Goal: Ask a question: Seek information or help from site administrators or community

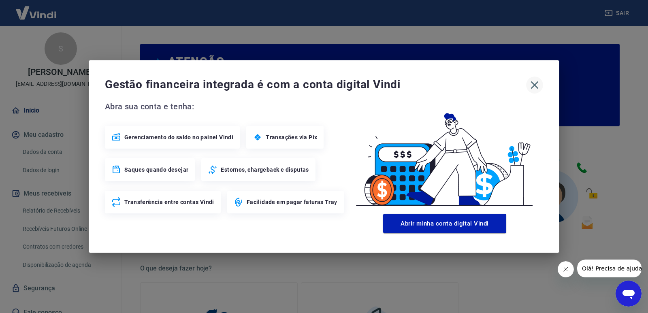
click at [535, 83] on icon "button" at bounding box center [534, 85] width 13 height 13
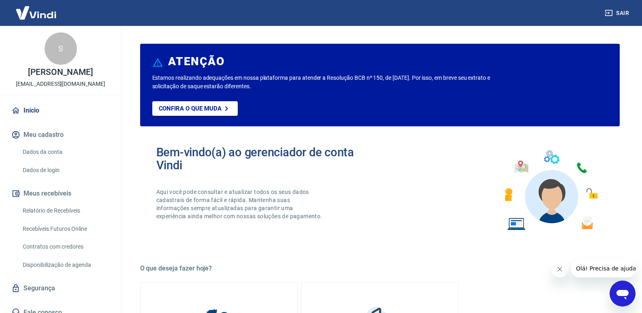
click at [59, 209] on link "Relatório de Recebíveis" at bounding box center [65, 210] width 92 height 17
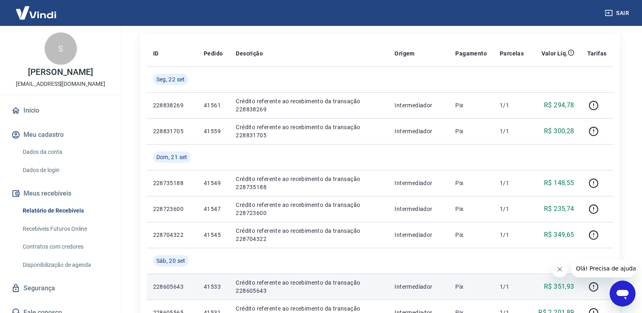
scroll to position [81, 0]
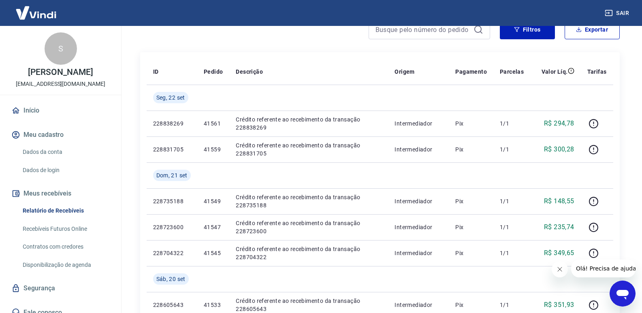
click at [620, 292] on icon "Abrir janela de mensagens" at bounding box center [622, 295] width 12 height 10
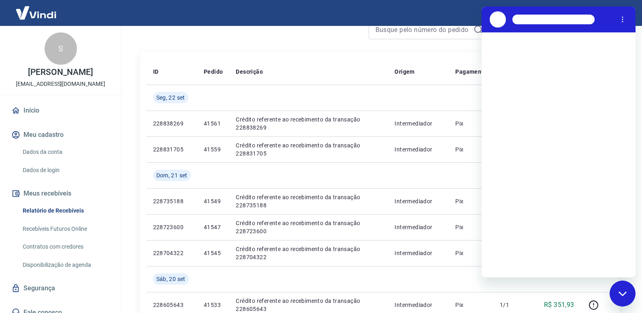
scroll to position [0, 0]
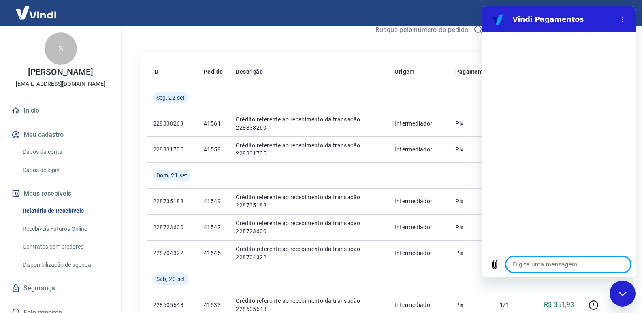
type textarea "B"
type textarea "x"
type textarea "Bo"
type textarea "x"
type textarea "Boa"
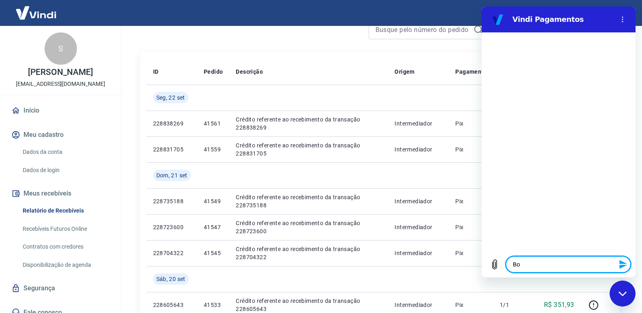
type textarea "x"
type textarea "Boa"
type textarea "x"
type textarea "Boa t"
type textarea "x"
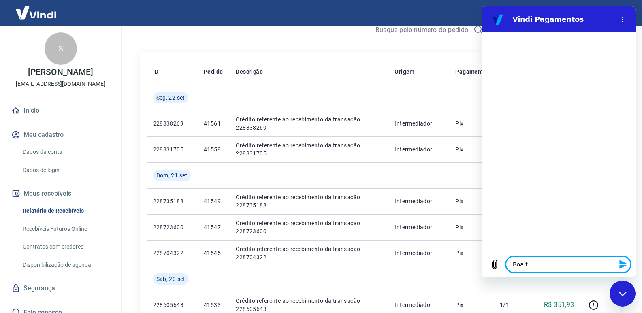
type textarea "Boa ta"
type textarea "x"
type textarea "Boa tar"
type textarea "x"
type textarea "Boa tard"
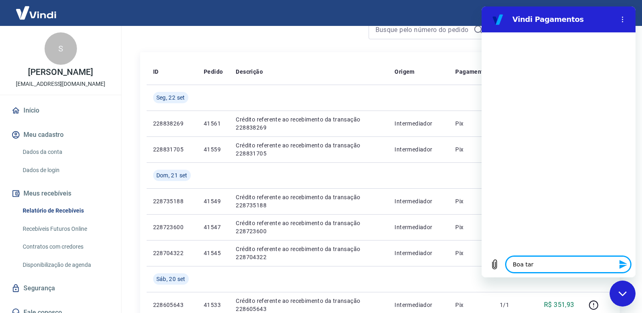
type textarea "x"
type textarea "Boa tarde"
type textarea "x"
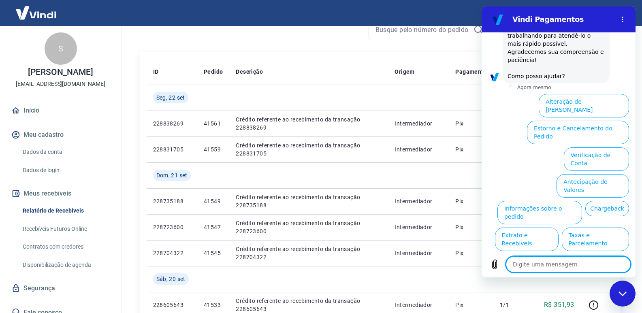
scroll to position [96, 0]
click at [558, 227] on button "Extrato e Recebíveis" at bounding box center [527, 238] width 64 height 23
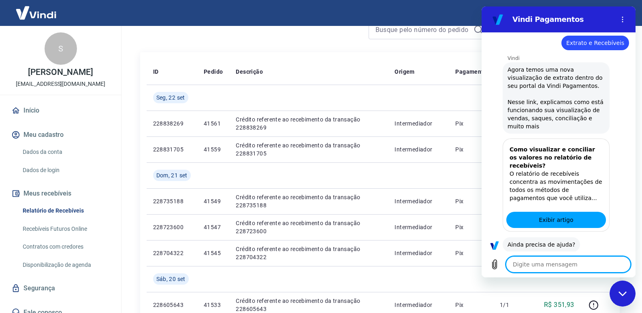
scroll to position [168, 0]
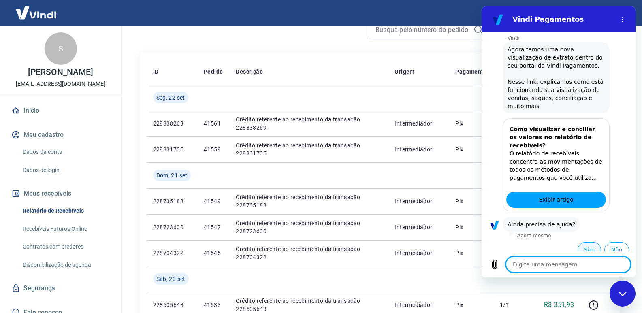
click at [582, 242] on button "Sim" at bounding box center [589, 249] width 23 height 15
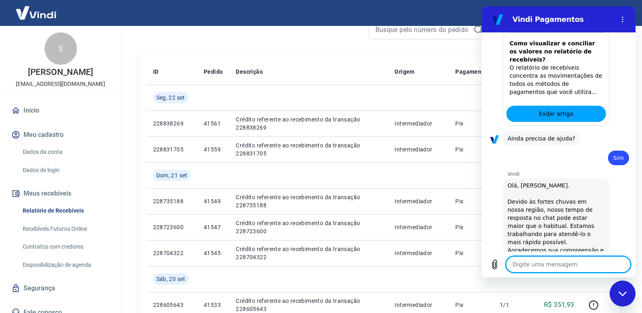
type textarea "x"
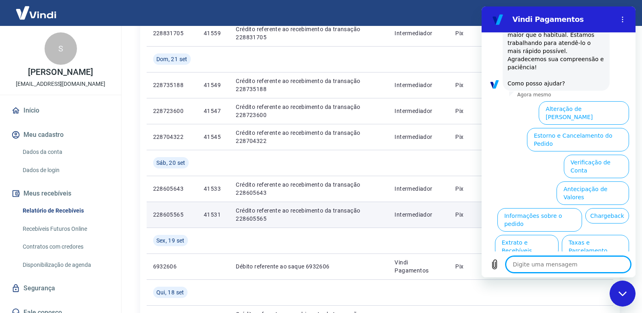
scroll to position [202, 0]
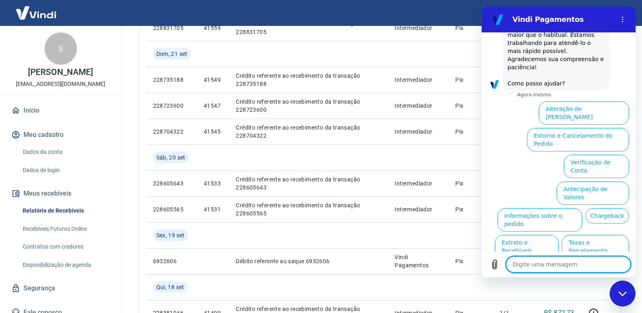
type textarea "F"
type textarea "x"
type textarea "Fa"
type textarea "x"
type textarea "Fal"
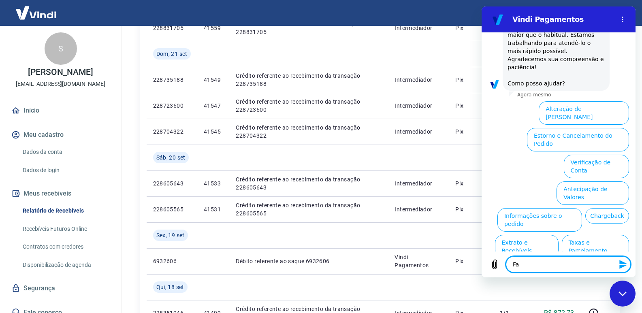
type textarea "x"
type textarea "Fala"
type textarea "x"
type textarea "Falar"
type textarea "x"
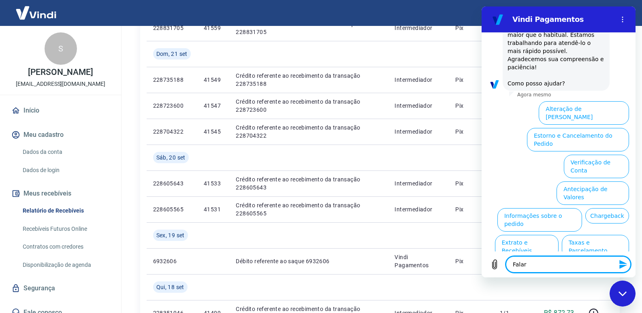
type textarea "Falar"
type textarea "x"
type textarea "Falar c"
type textarea "x"
type textarea "Falar co"
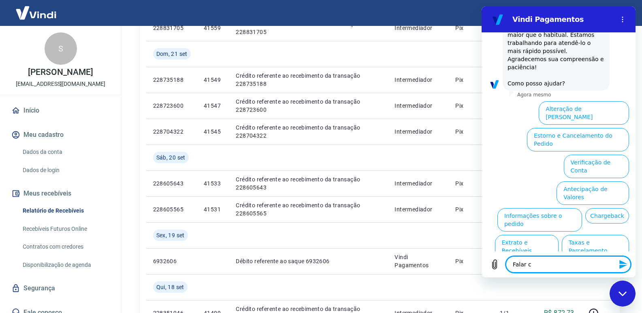
type textarea "x"
type textarea "Falar com"
type textarea "x"
type textarea "Falar com"
type textarea "x"
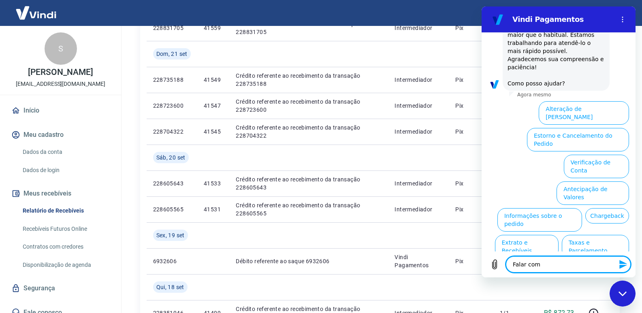
type textarea "Falar com a"
type textarea "x"
type textarea "Falar com at"
type textarea "x"
type textarea "Falar com ate"
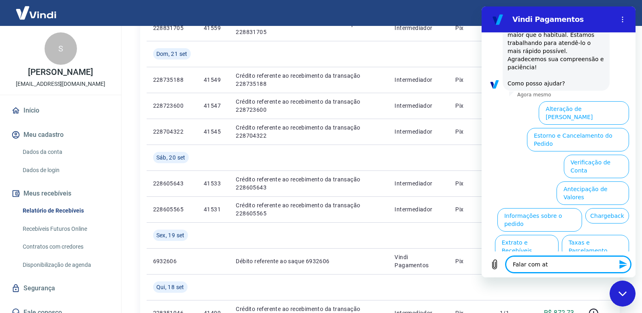
type textarea "x"
type textarea "Falar com [GEOGRAPHIC_DATA]"
type textarea "x"
type textarea "Falar com atend"
type textarea "x"
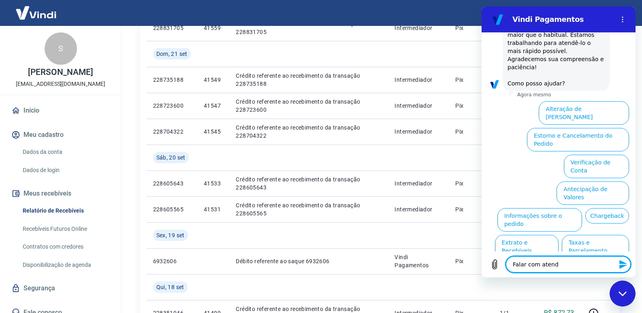
type textarea "Falar com atende"
type textarea "x"
type textarea "Falar com atenden"
type textarea "x"
type textarea "Falar com atendent"
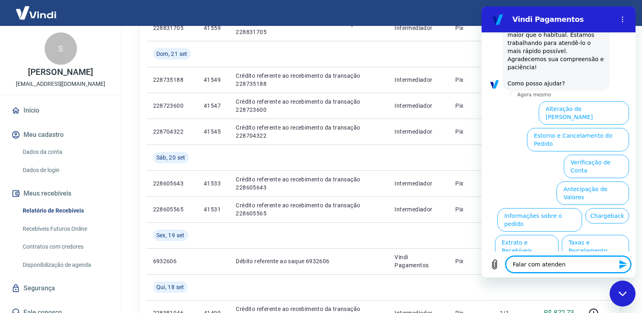
type textarea "x"
type textarea "Falar com atendente"
type textarea "x"
type textarea "Falar com atendente"
type textarea "x"
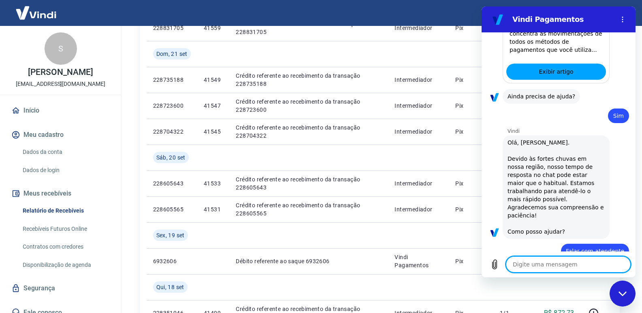
type textarea "x"
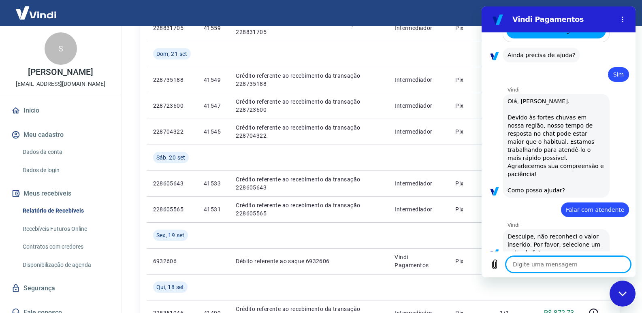
scroll to position [339, 0]
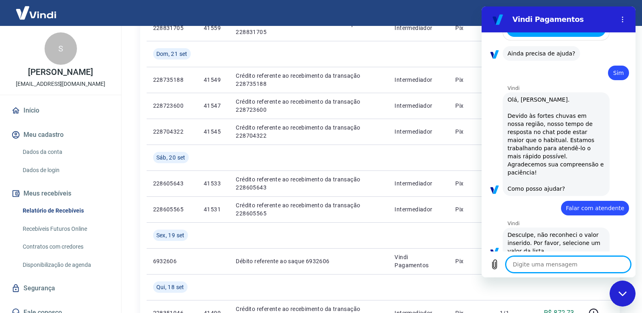
type textarea "A"
type textarea "x"
type textarea "At"
type textarea "x"
type textarea "Ate"
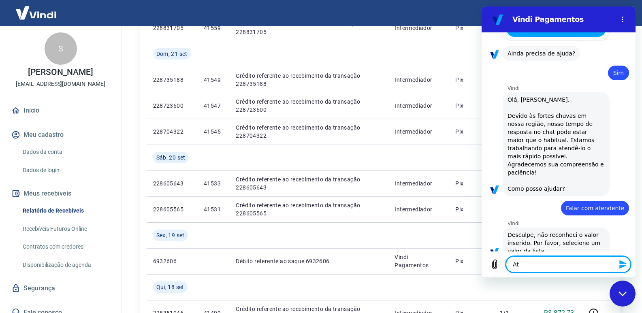
type textarea "x"
type textarea "Aten"
type textarea "x"
type textarea "Atend"
type textarea "x"
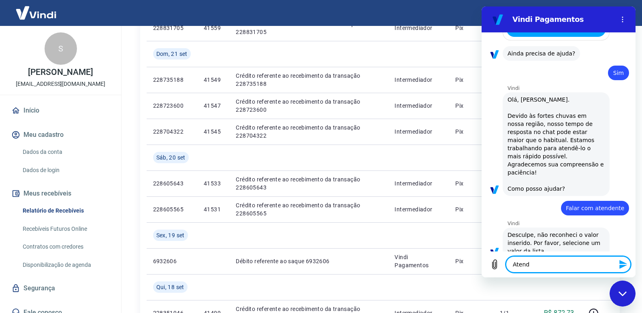
type textarea "Atende"
type textarea "x"
type textarea "Atenden"
type textarea "x"
type textarea "Atendent"
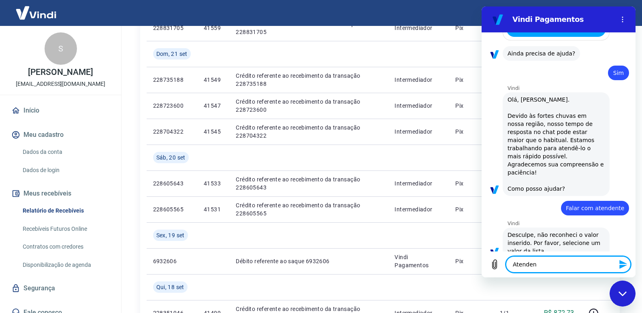
type textarea "x"
type textarea "Atendente"
type textarea "x"
type textarea "Atendente"
type textarea "x"
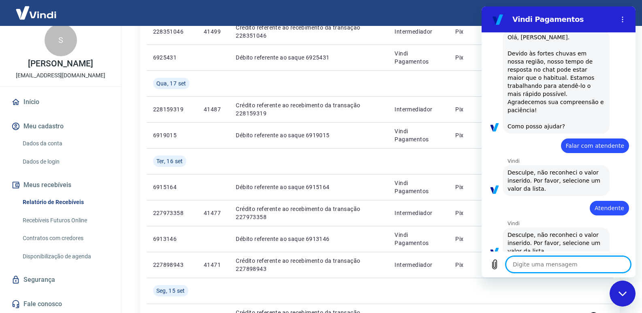
scroll to position [486, 0]
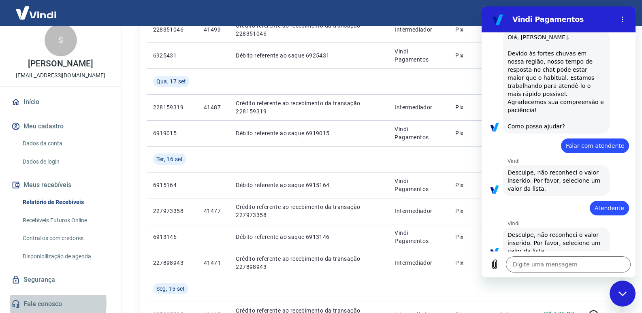
click at [43, 303] on link "Fale conosco" at bounding box center [61, 304] width 102 height 18
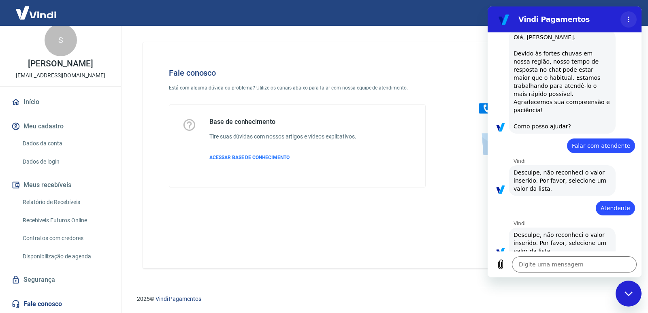
click at [627, 19] on icon "Menu de opções" at bounding box center [628, 19] width 6 height 6
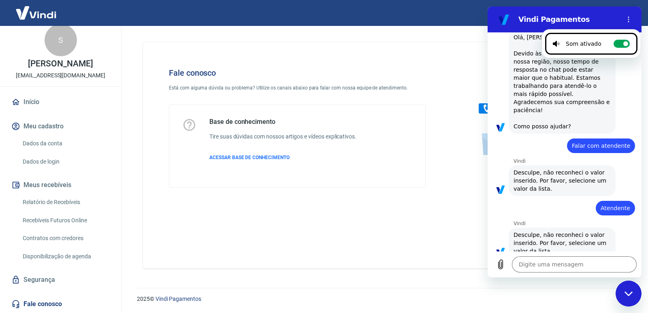
click at [405, 121] on div "Base de conhecimento Tire suas dúvidas com nossos artigos e vídeos explicativos…" at bounding box center [297, 146] width 230 height 56
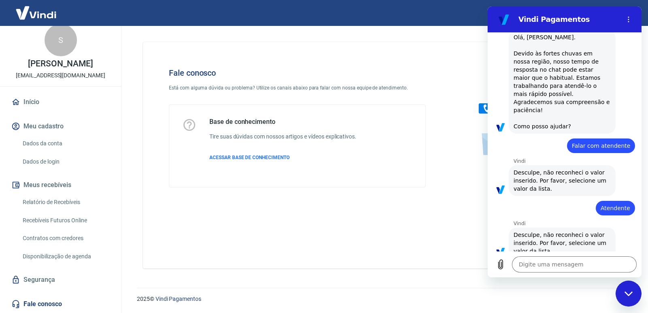
click at [631, 294] on icon "Fechar janela de mensagens" at bounding box center [628, 293] width 9 height 5
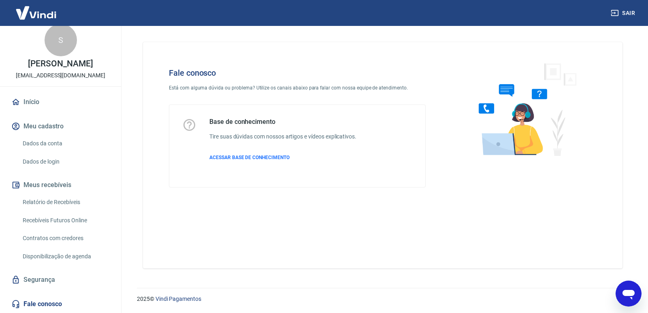
scroll to position [445, 0]
click at [245, 156] on span "ACESSAR BASE DE CONHECIMENTO" at bounding box center [249, 158] width 80 height 6
type textarea "x"
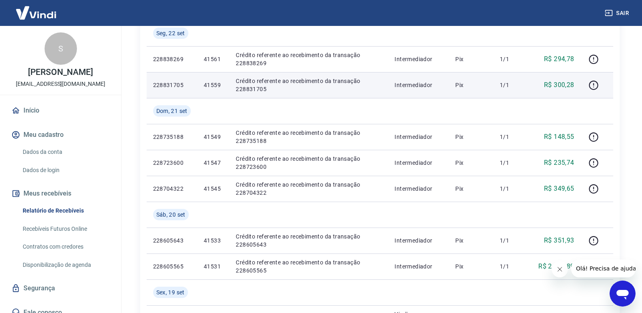
scroll to position [162, 0]
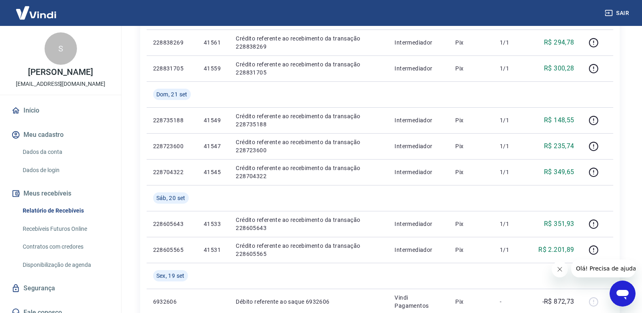
click at [615, 290] on icon "Abrir janela de mensagens" at bounding box center [622, 293] width 15 height 15
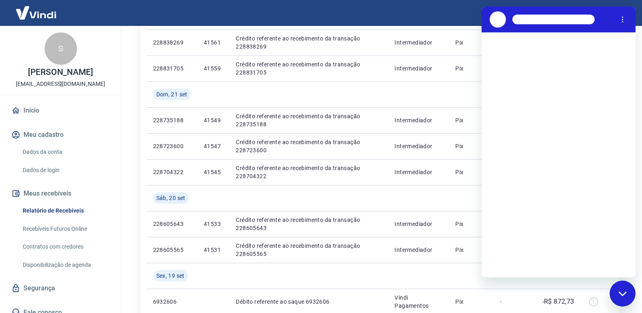
scroll to position [0, 0]
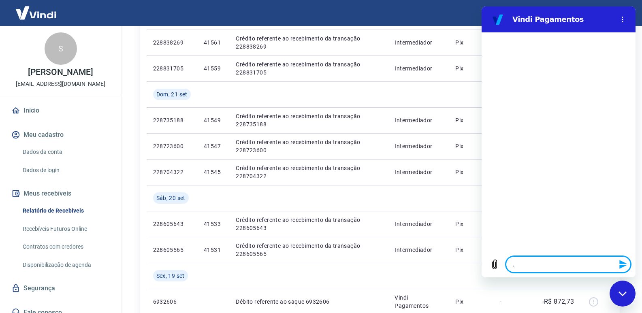
type textarea "."
type textarea "x"
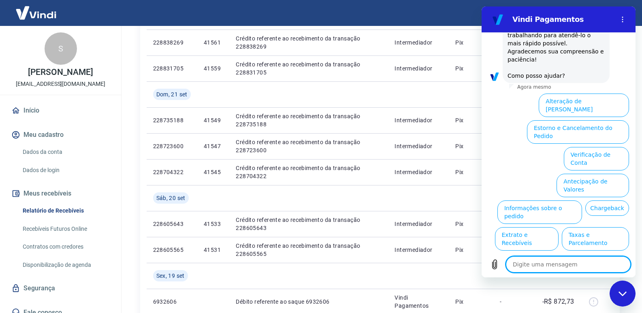
scroll to position [96, 0]
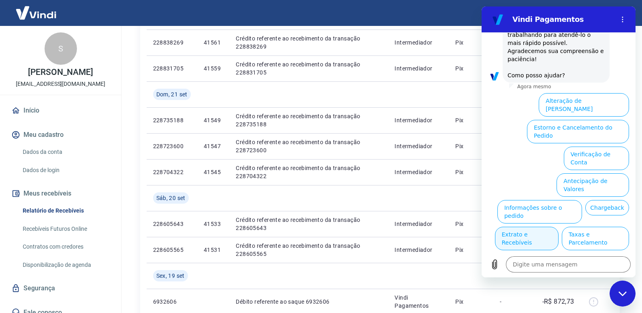
click at [558, 227] on button "Extrato e Recebíveis" at bounding box center [527, 238] width 64 height 23
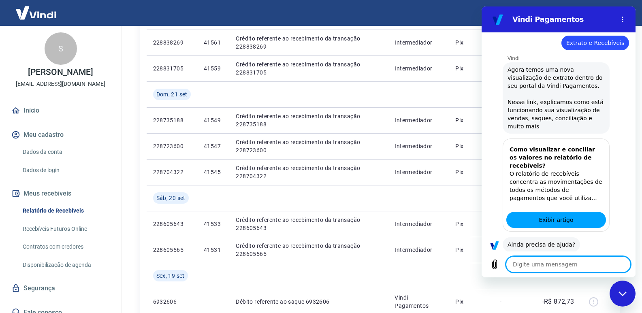
scroll to position [168, 0]
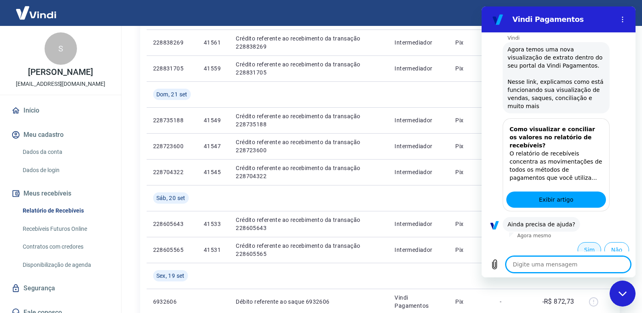
click at [585, 245] on button "Sim" at bounding box center [589, 249] width 23 height 15
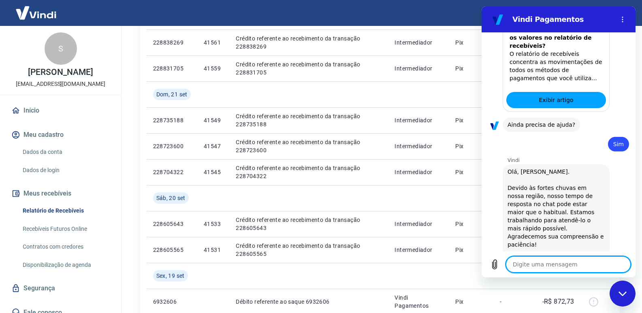
type textarea "x"
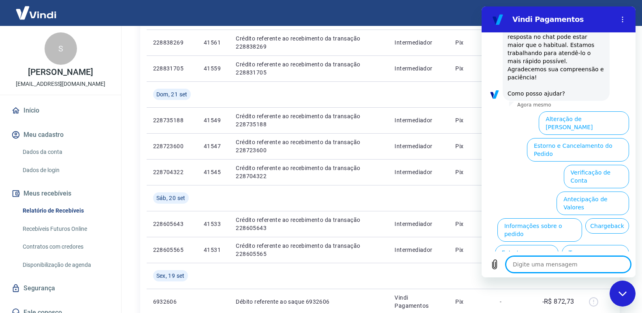
scroll to position [445, 0]
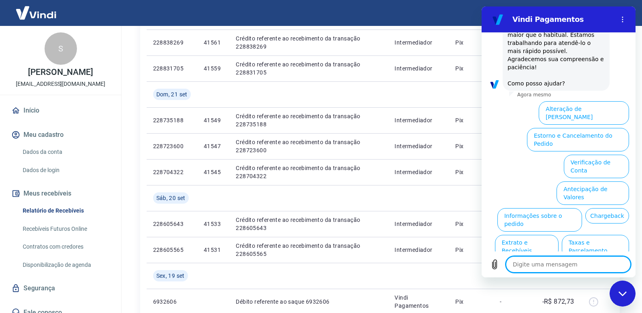
type textarea "F"
type textarea "x"
type textarea "Fa"
type textarea "x"
type textarea "Fal"
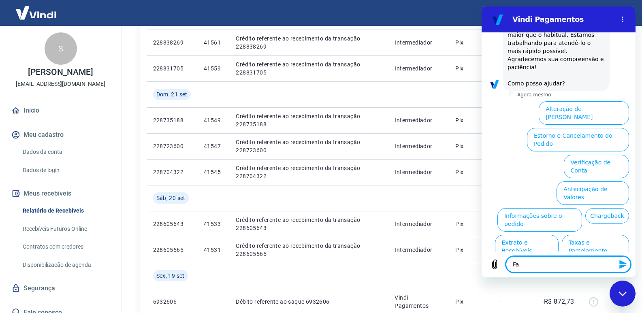
type textarea "x"
type textarea "Fala"
type textarea "x"
type textarea "Falar"
type textarea "x"
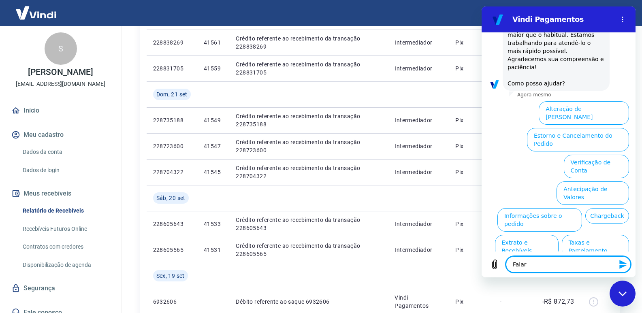
type textarea "Falar"
type textarea "x"
type textarea "Falar c"
type textarea "x"
type textarea "Falar co"
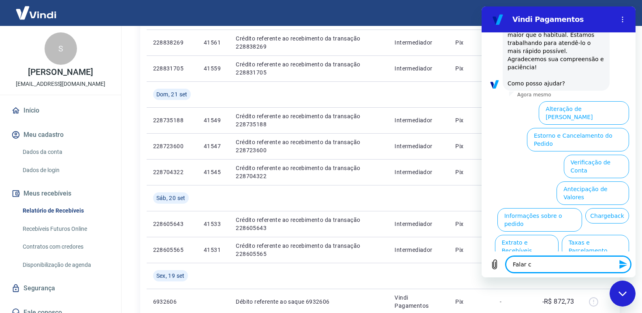
type textarea "x"
type textarea "Falar com"
type textarea "x"
type textarea "Falar com"
type textarea "x"
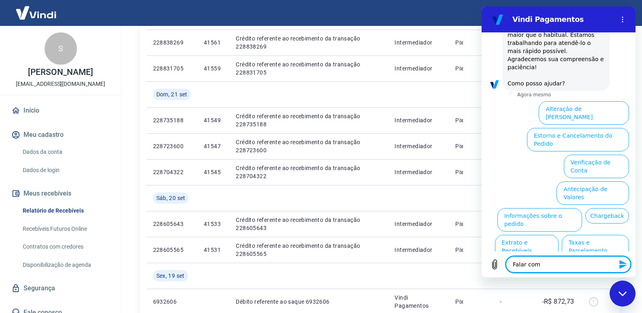
type textarea "Falar com a"
type textarea "x"
type textarea "Falar com at"
type textarea "x"
type textarea "Falar com ate"
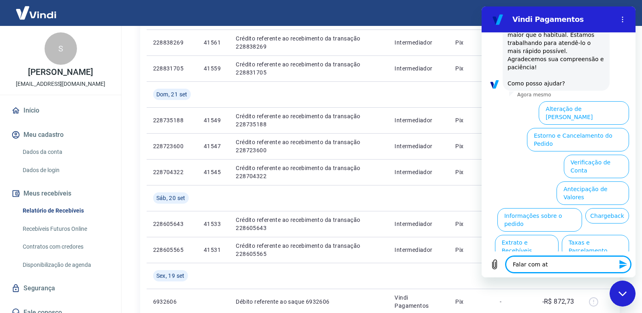
type textarea "x"
type textarea "Falar com [GEOGRAPHIC_DATA]"
type textarea "x"
type textarea "Falar com atend"
type textarea "x"
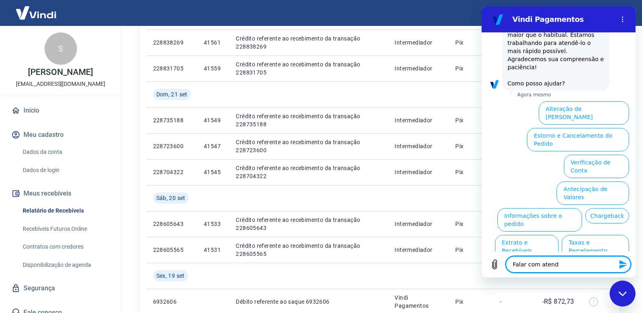
type textarea "Falar com atende"
type textarea "x"
type textarea "Falar com atenden"
type textarea "x"
type textarea "Falar com atendent"
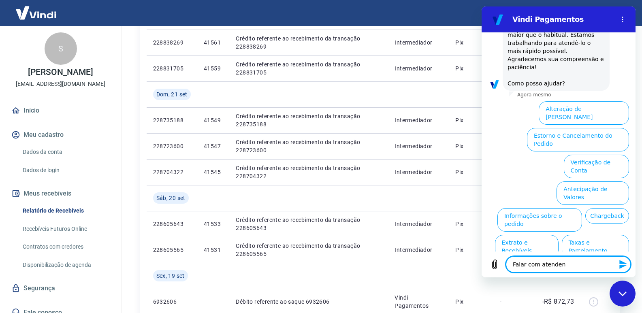
type textarea "x"
type textarea "Falar com atendente"
type textarea "x"
type textarea "Falar com atendente"
type textarea "x"
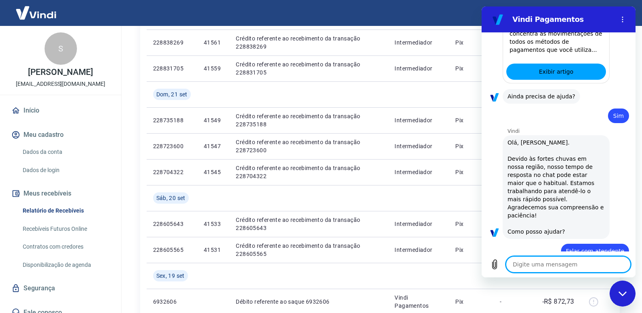
type textarea "x"
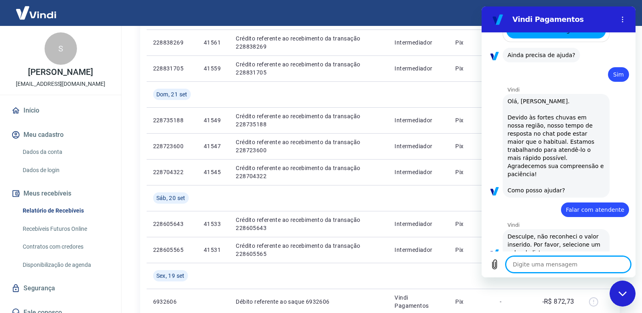
scroll to position [339, 0]
